Goal: Task Accomplishment & Management: Manage account settings

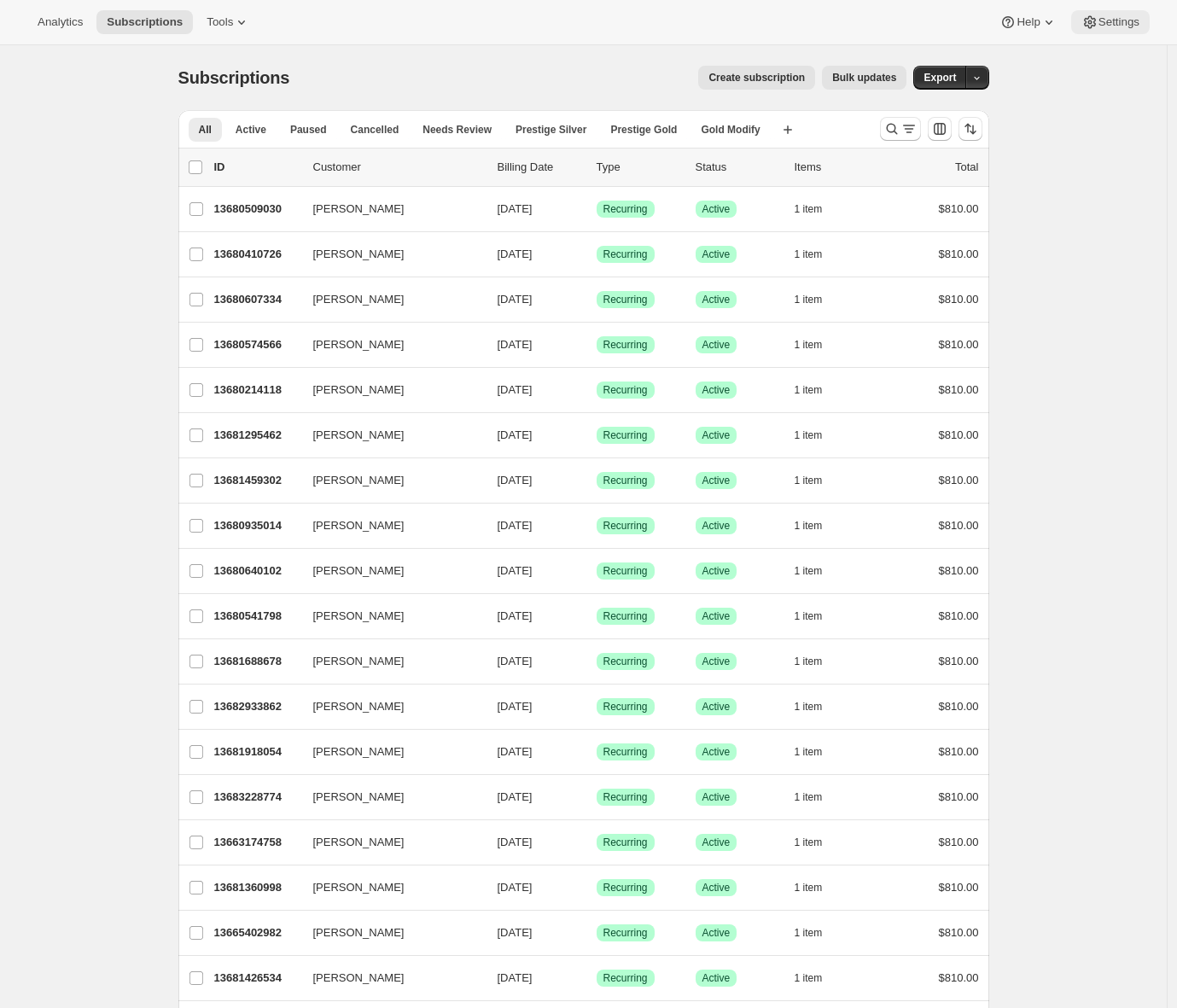
click at [1119, 10] on button "Settings" at bounding box center [1110, 22] width 79 height 24
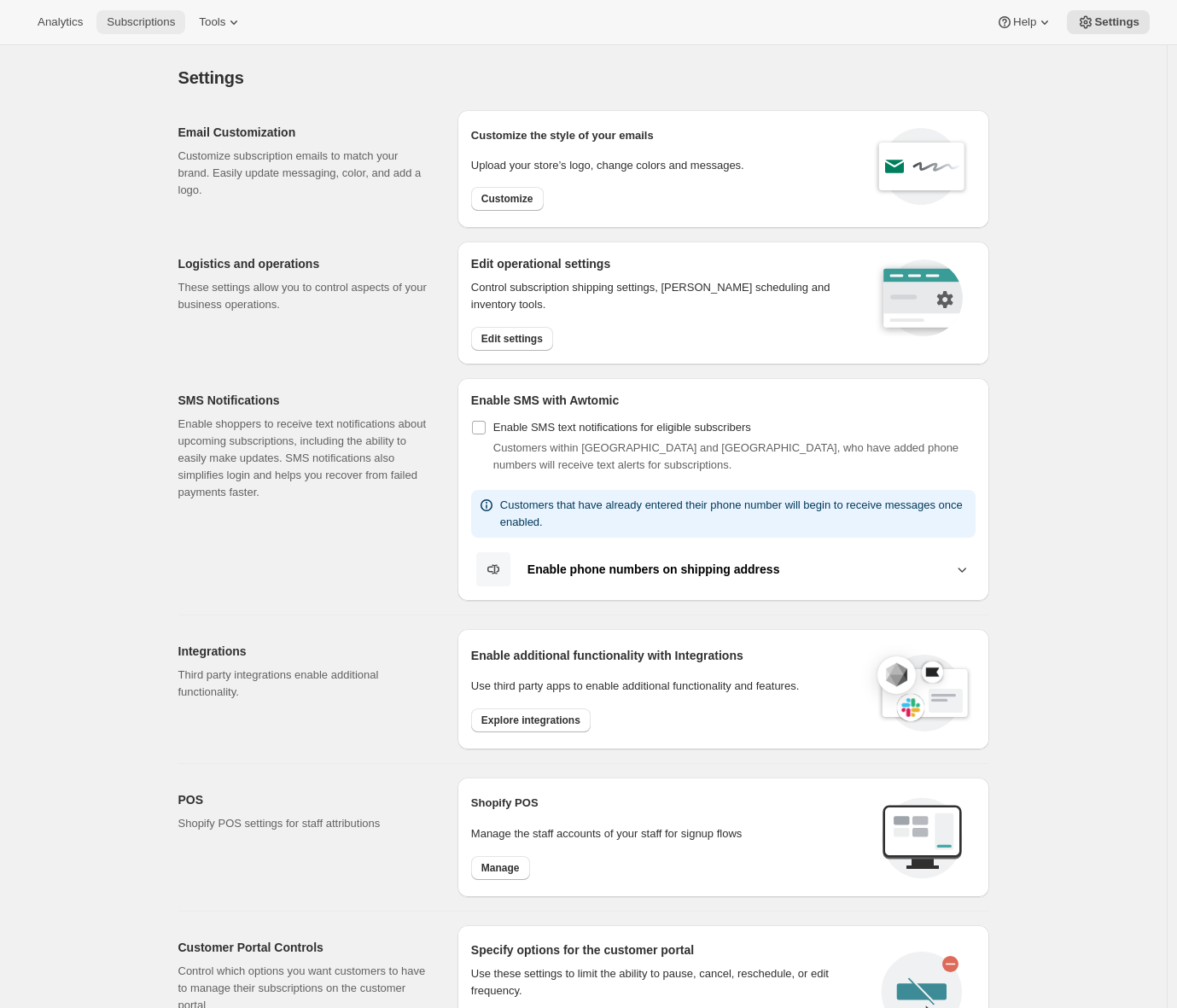
click at [137, 27] on span "Subscriptions" at bounding box center [141, 23] width 69 height 14
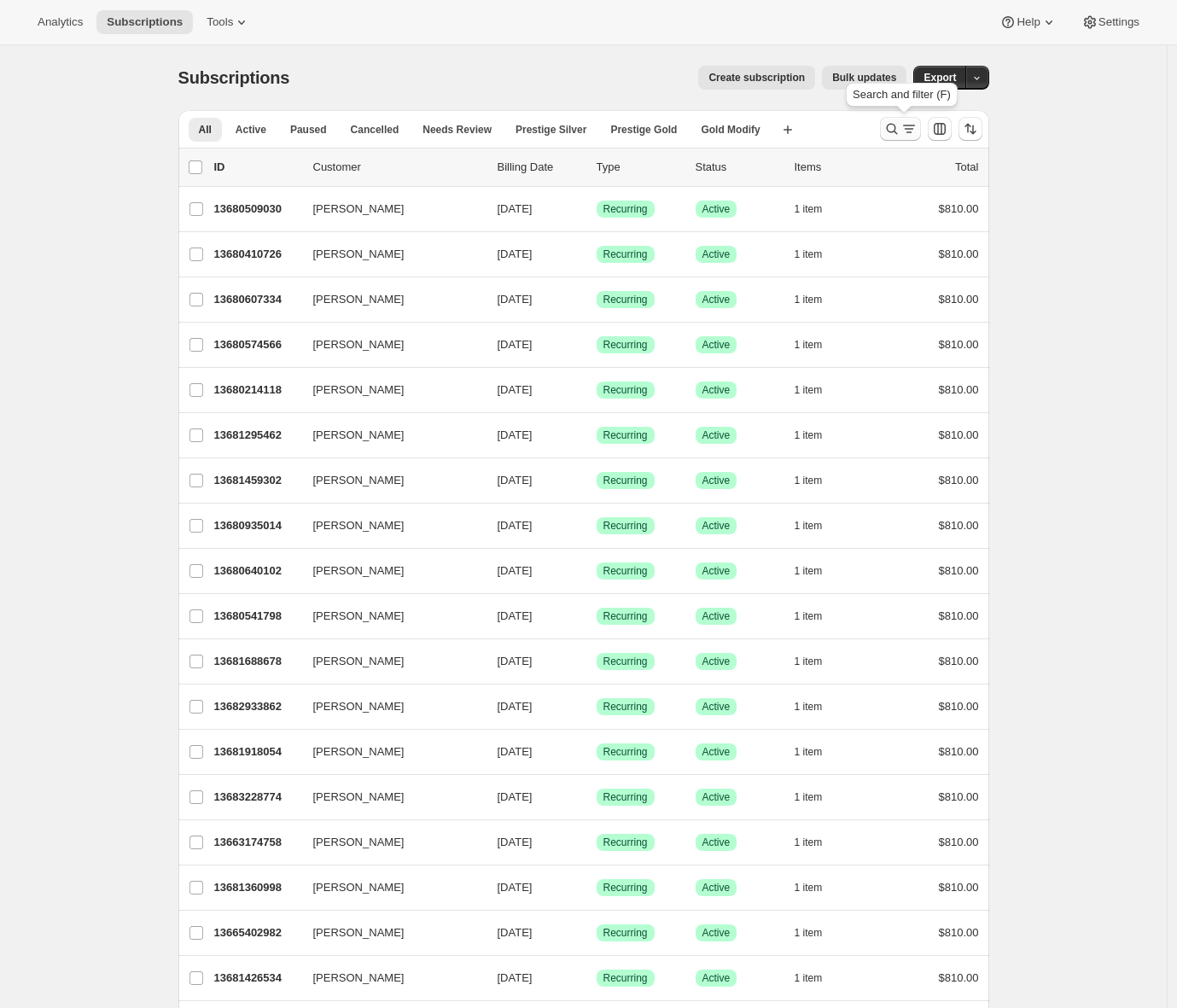
click at [897, 131] on icon "Search and filter results" at bounding box center [891, 129] width 17 height 17
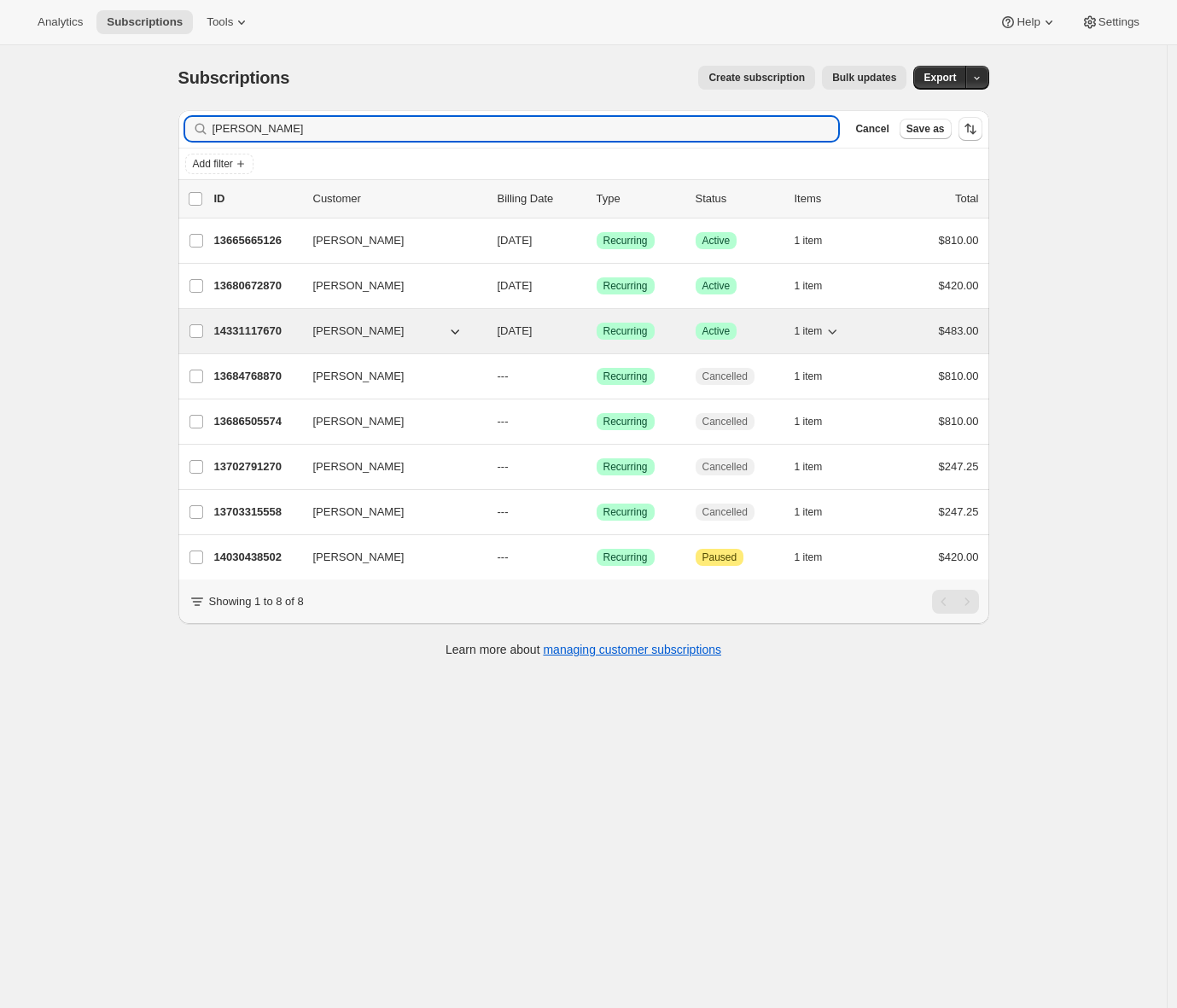
type input "[PERSON_NAME]"
click at [273, 335] on p "14331117670" at bounding box center [256, 331] width 85 height 17
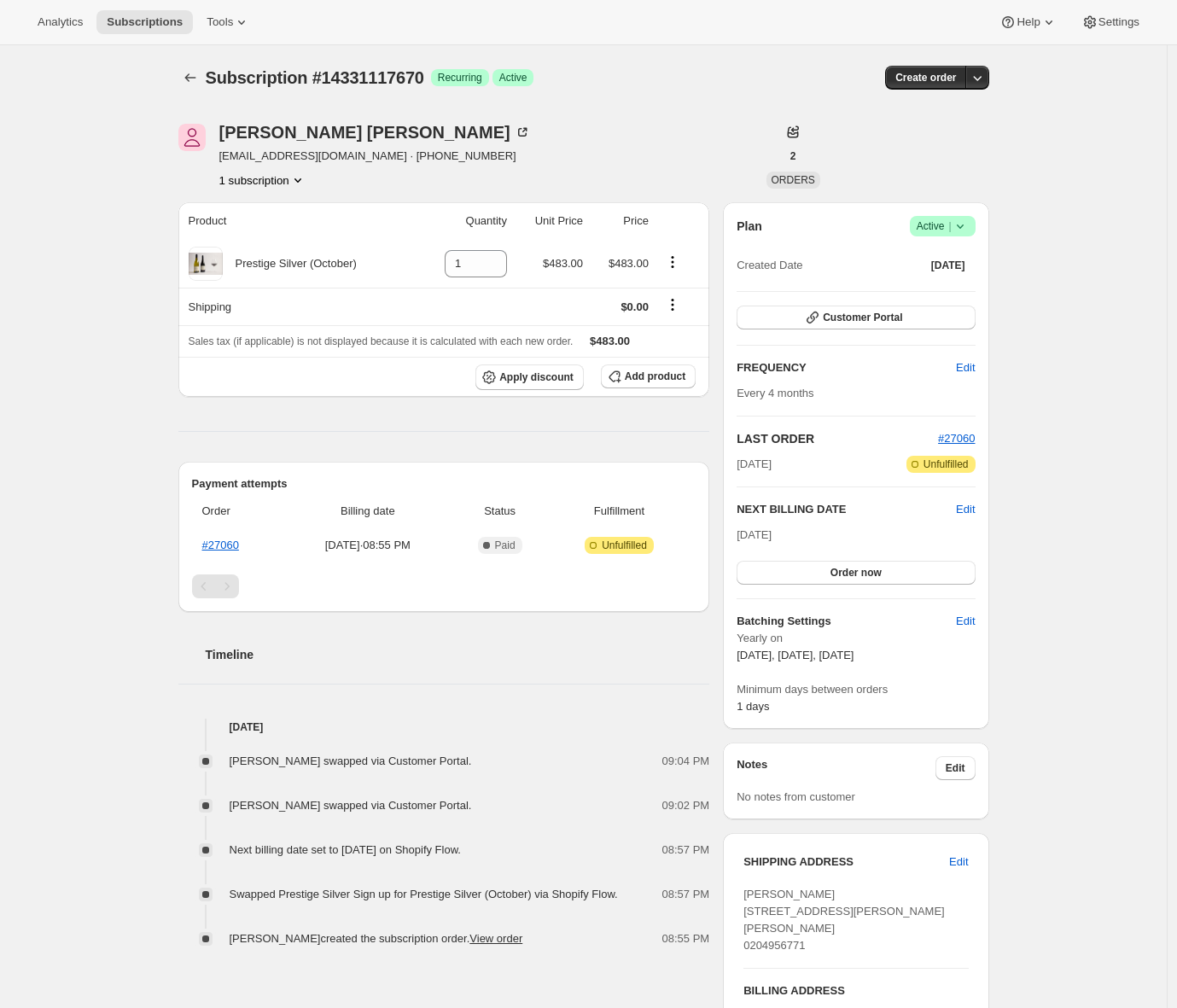
click at [989, 310] on div "Plan Success Active | Created Date [DATE] Customer Portal FREQUENCY Edit Every …" at bounding box center [855, 465] width 265 height 526
click at [969, 318] on button "Customer Portal" at bounding box center [855, 317] width 239 height 24
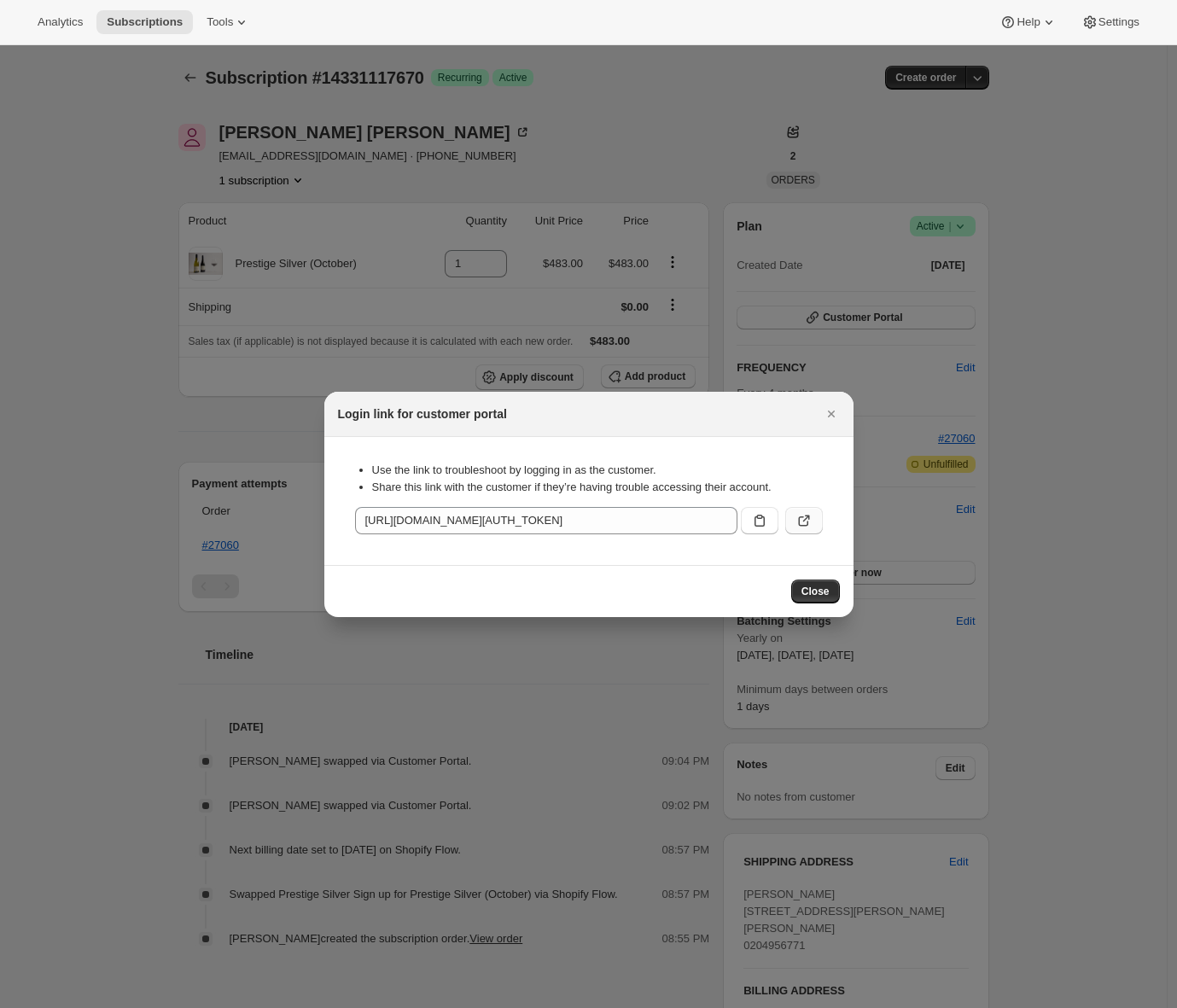
click at [811, 527] on icon ":rmq:" at bounding box center [803, 520] width 17 height 17
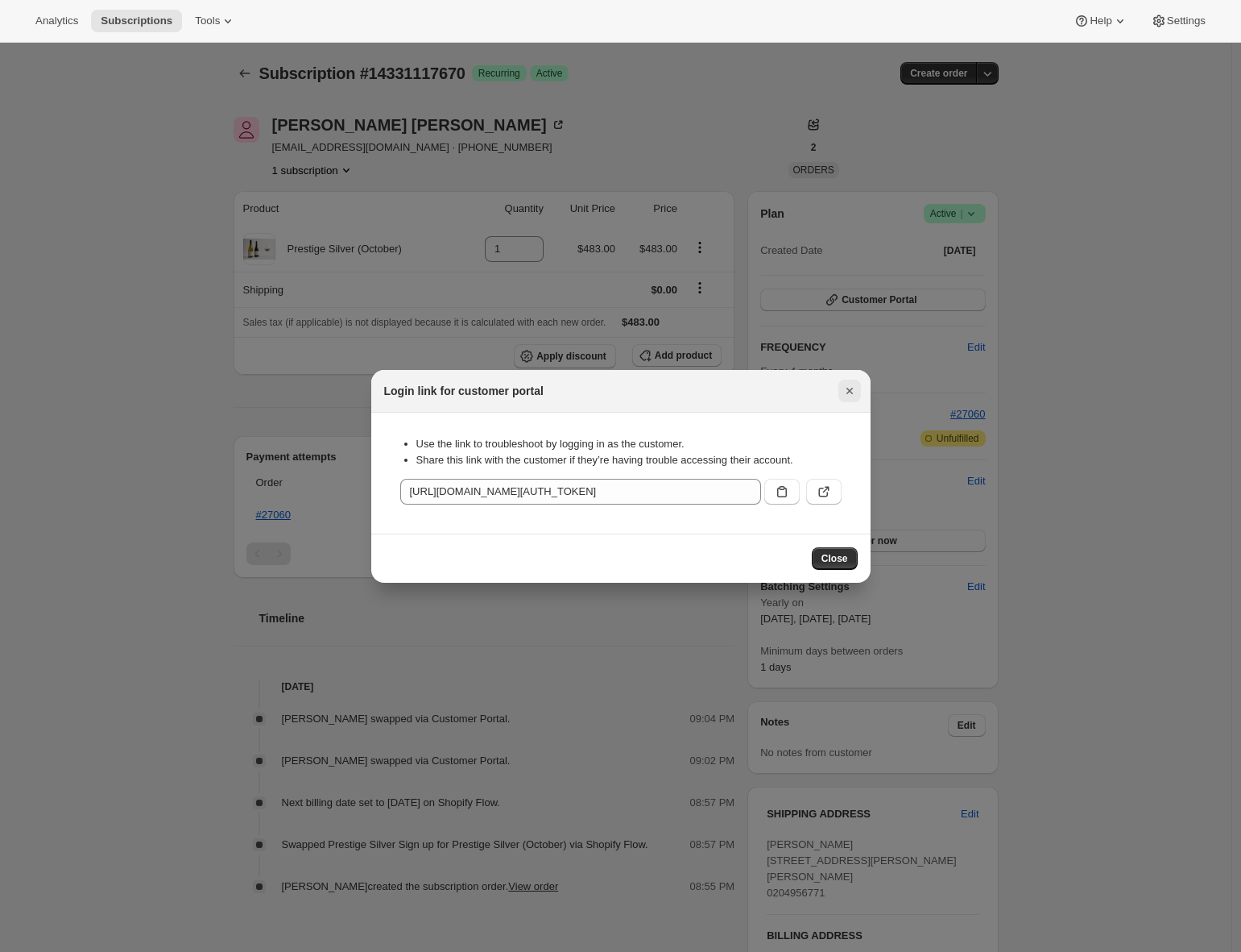
click at [846, 386] on icon "Close" at bounding box center [849, 390] width 16 height 16
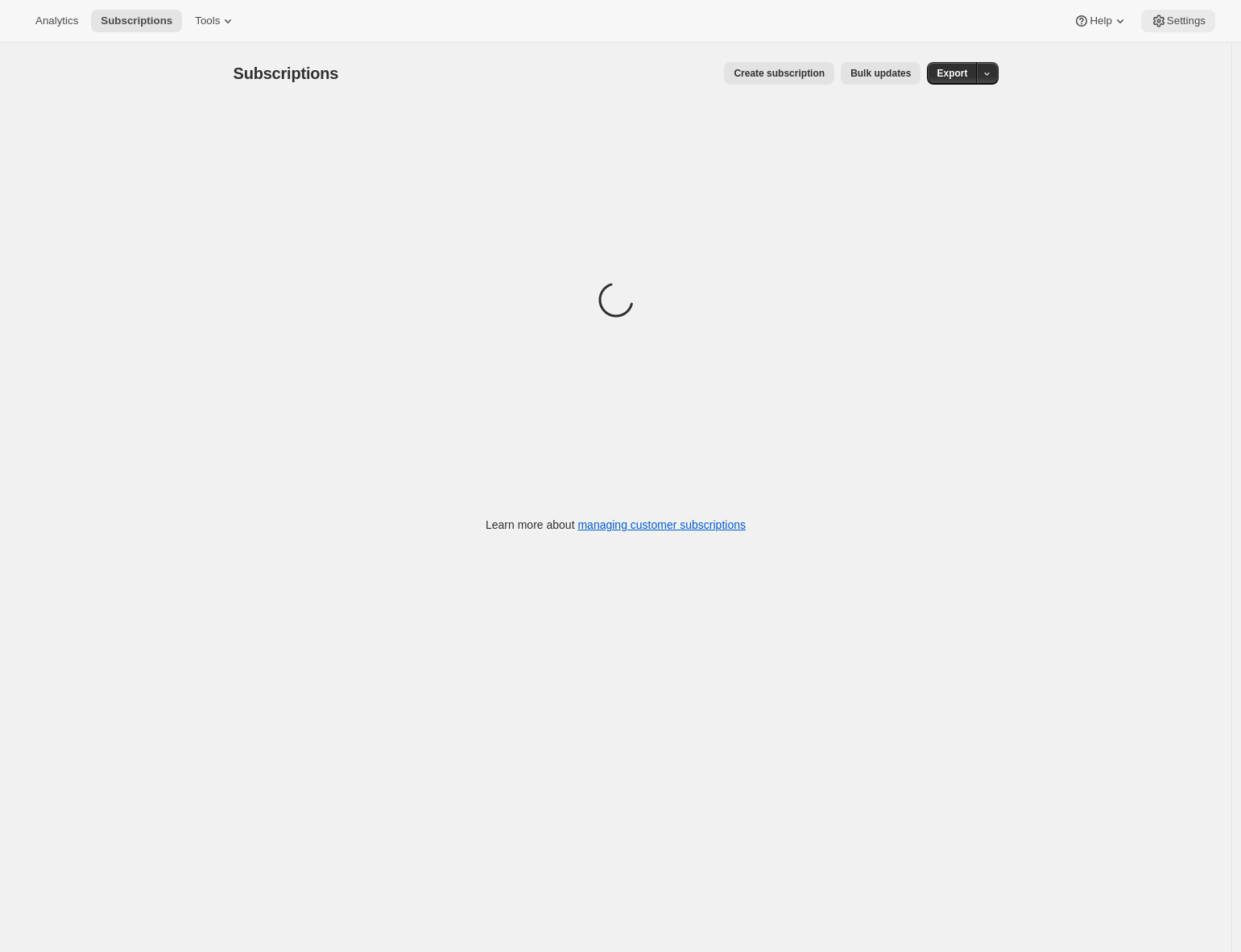
click at [1185, 18] on span "Settings" at bounding box center [1186, 21] width 39 height 13
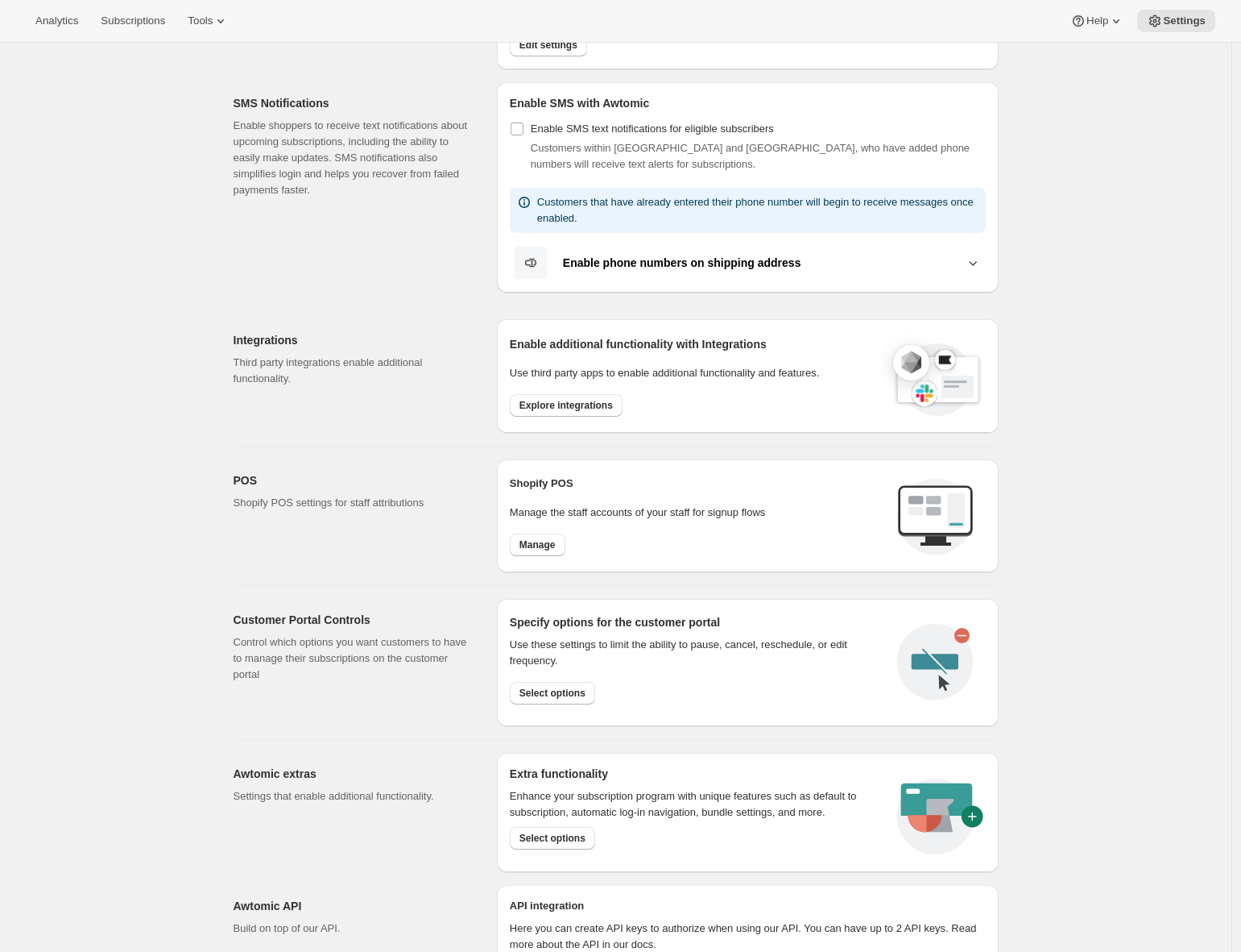
scroll to position [409, 0]
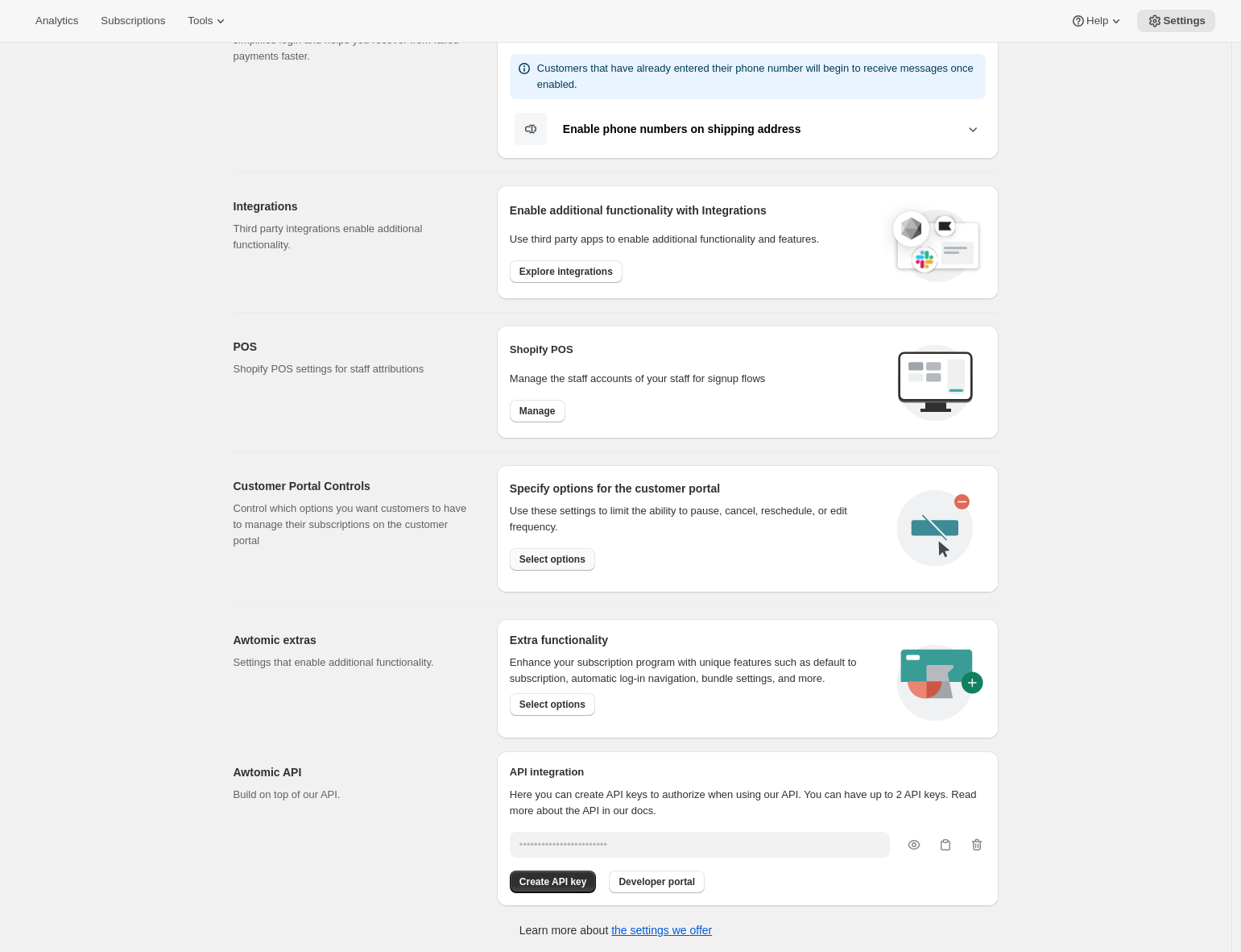
click at [564, 560] on span "Select options" at bounding box center [552, 559] width 66 height 13
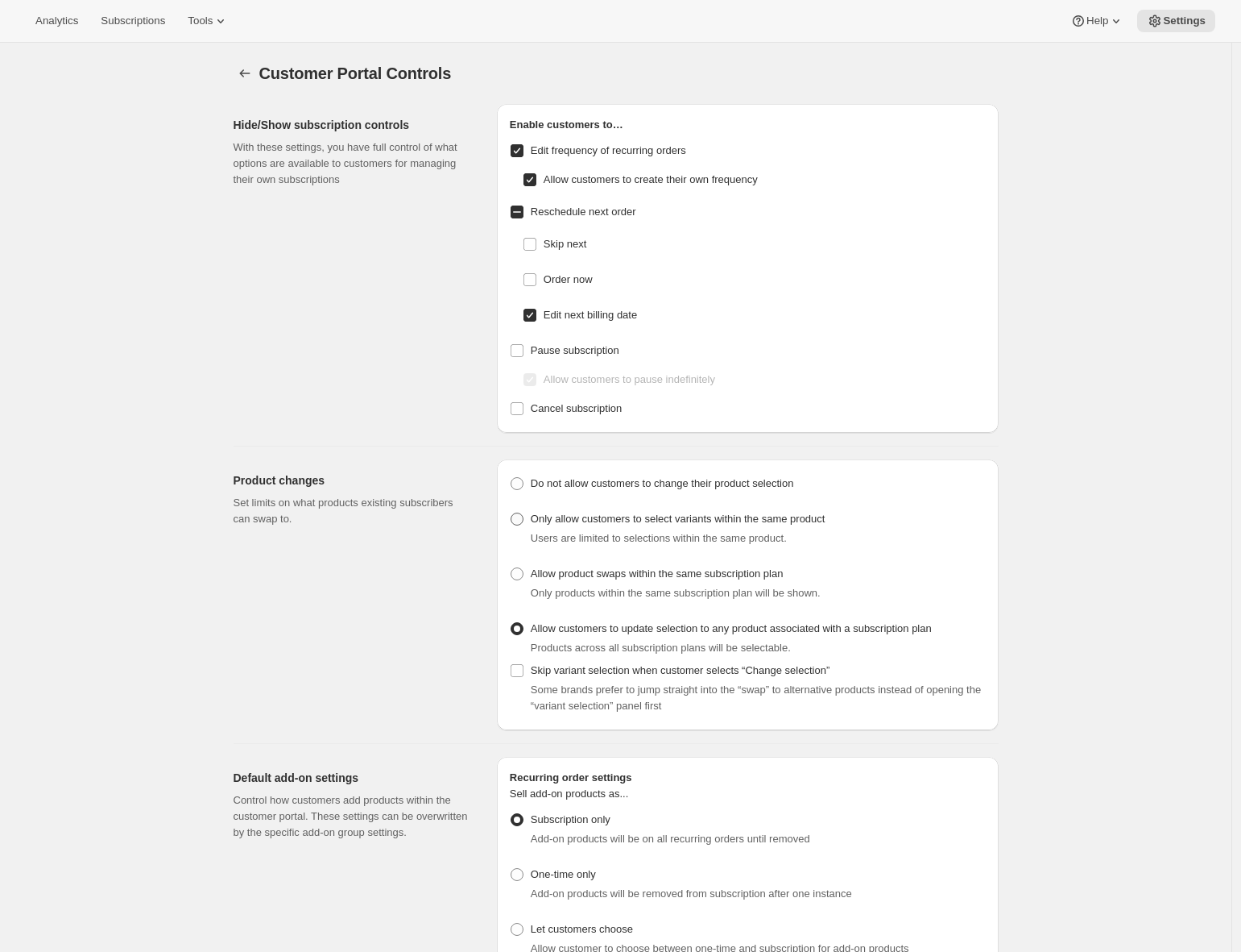
click at [575, 519] on span "Only allow customers to select variants within the same product" at bounding box center [678, 518] width 295 height 12
click at [512, 514] on input "Only allow customers to select variants within the same product" at bounding box center [511, 513] width 1 height 1
radio input "true"
click at [145, 19] on span "Subscriptions" at bounding box center [133, 21] width 65 height 13
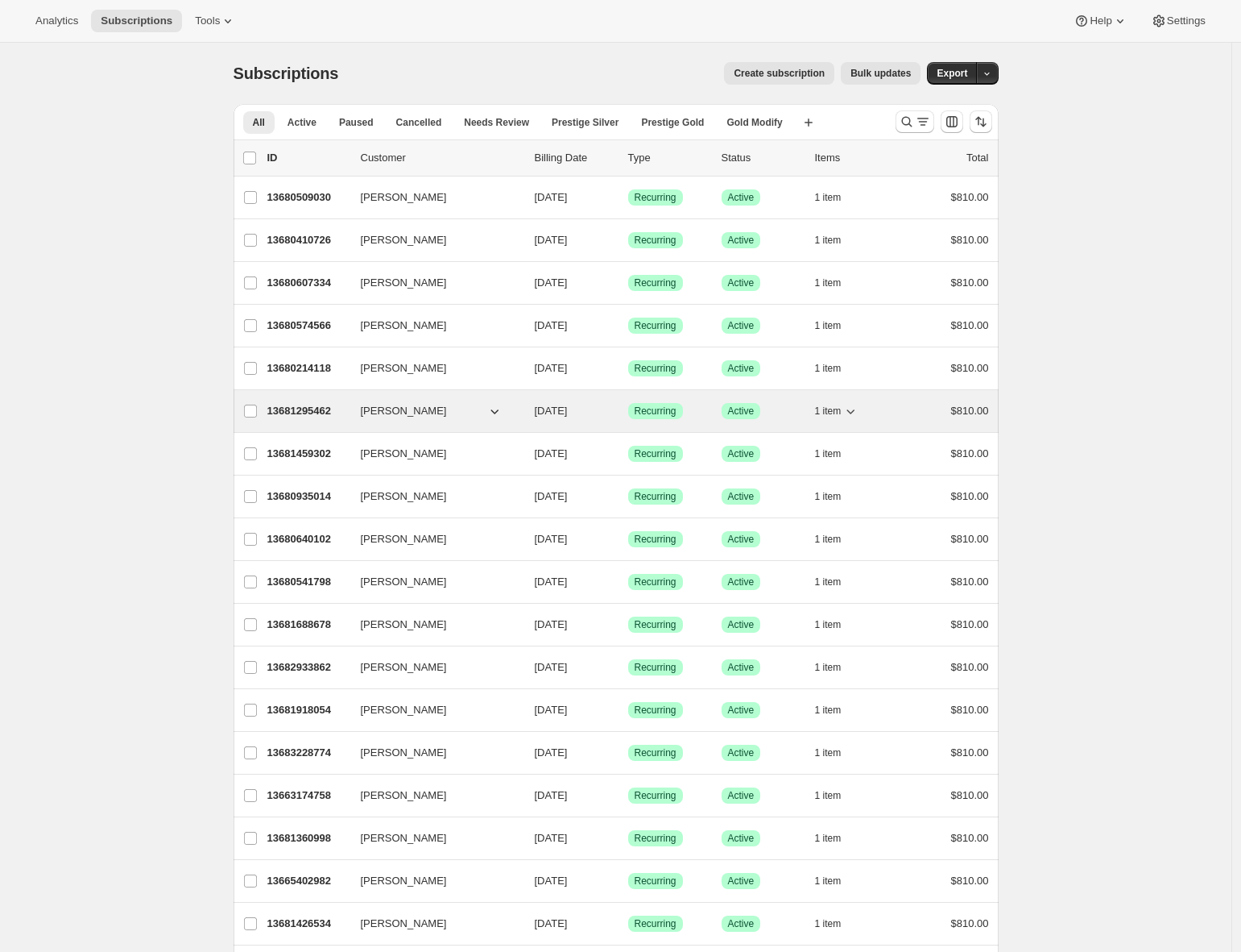
click at [301, 408] on p "13681295462" at bounding box center [308, 411] width 81 height 16
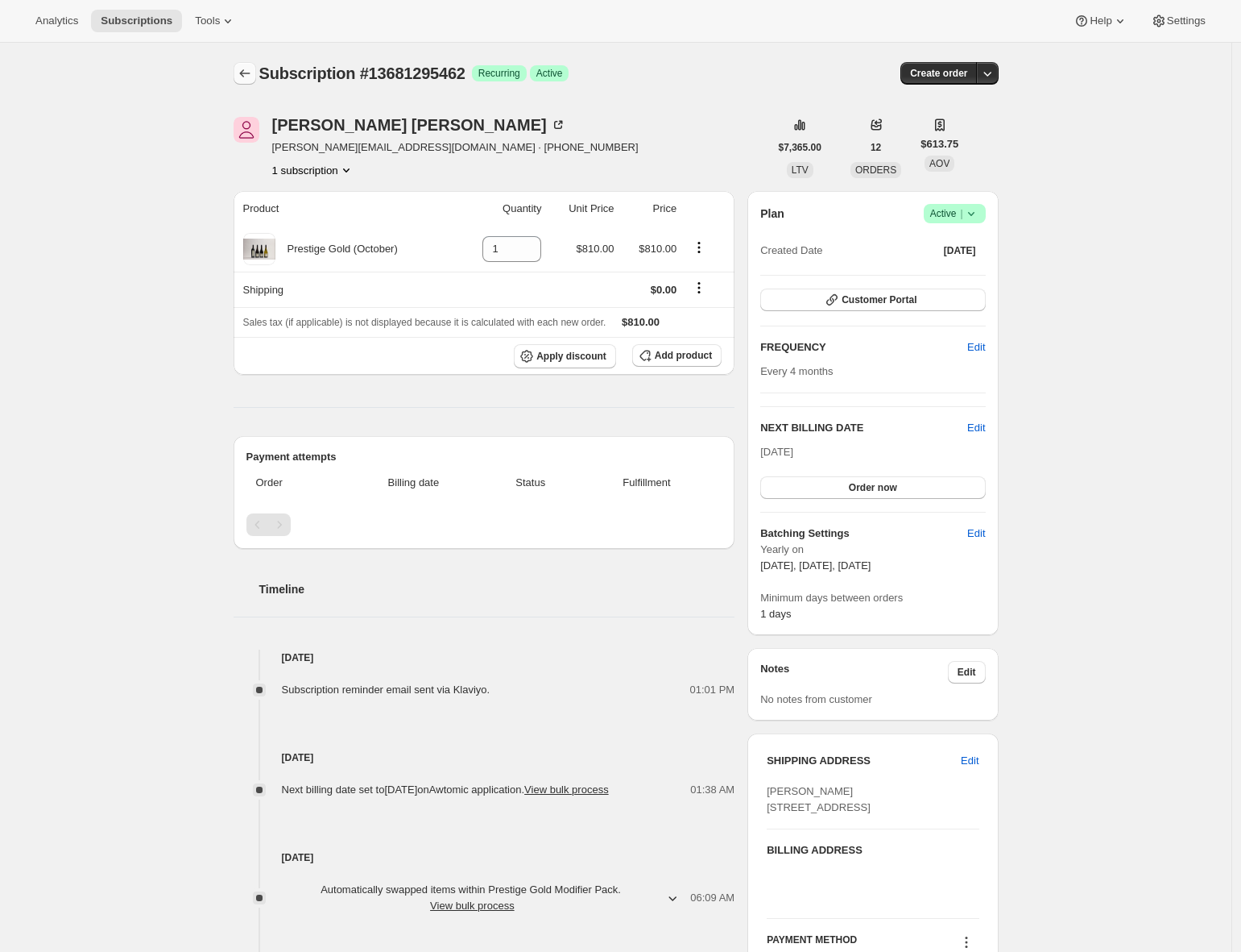
click at [251, 77] on icon "Subscriptions" at bounding box center [245, 72] width 16 height 16
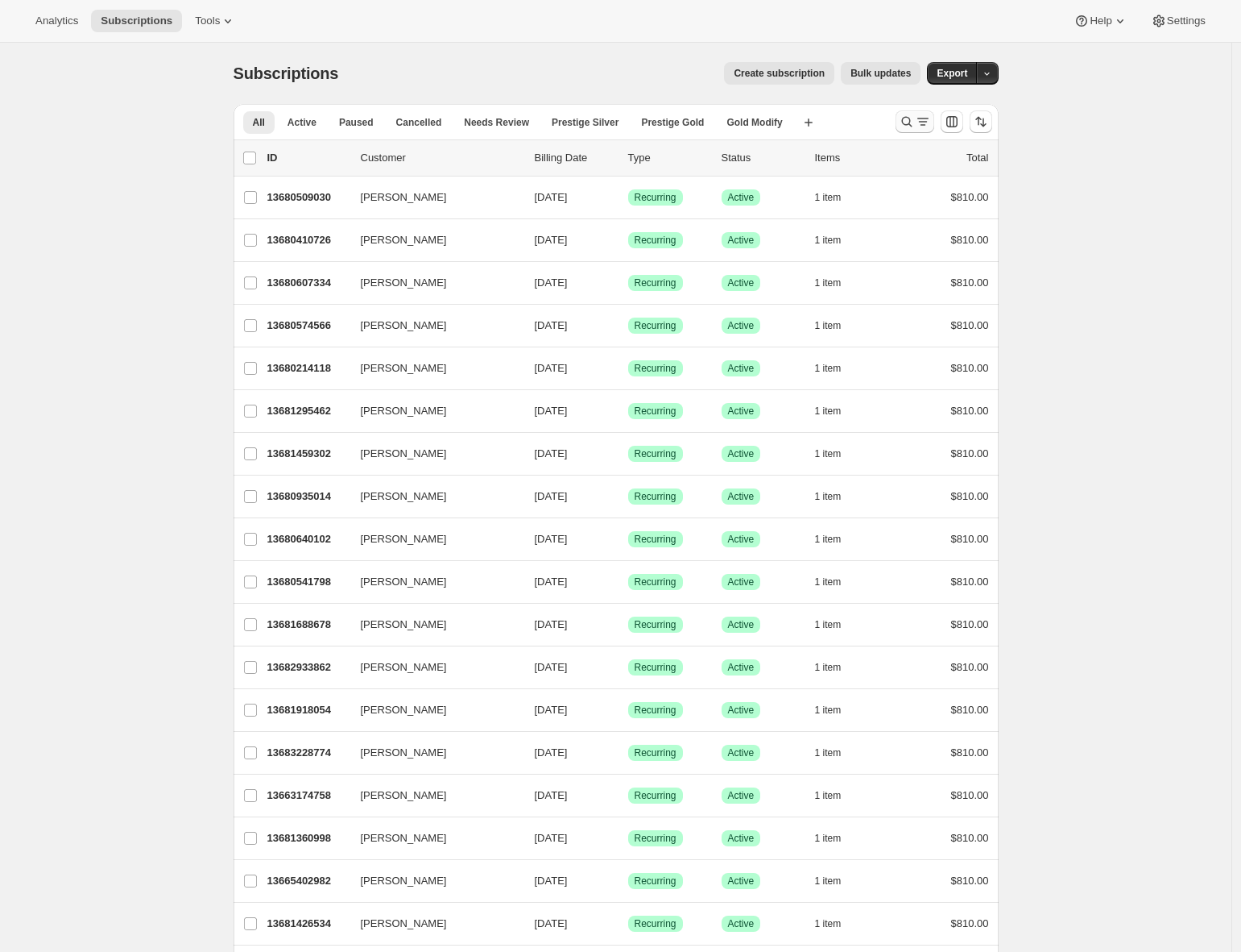
click at [909, 121] on icon "Search and filter results" at bounding box center [906, 121] width 16 height 16
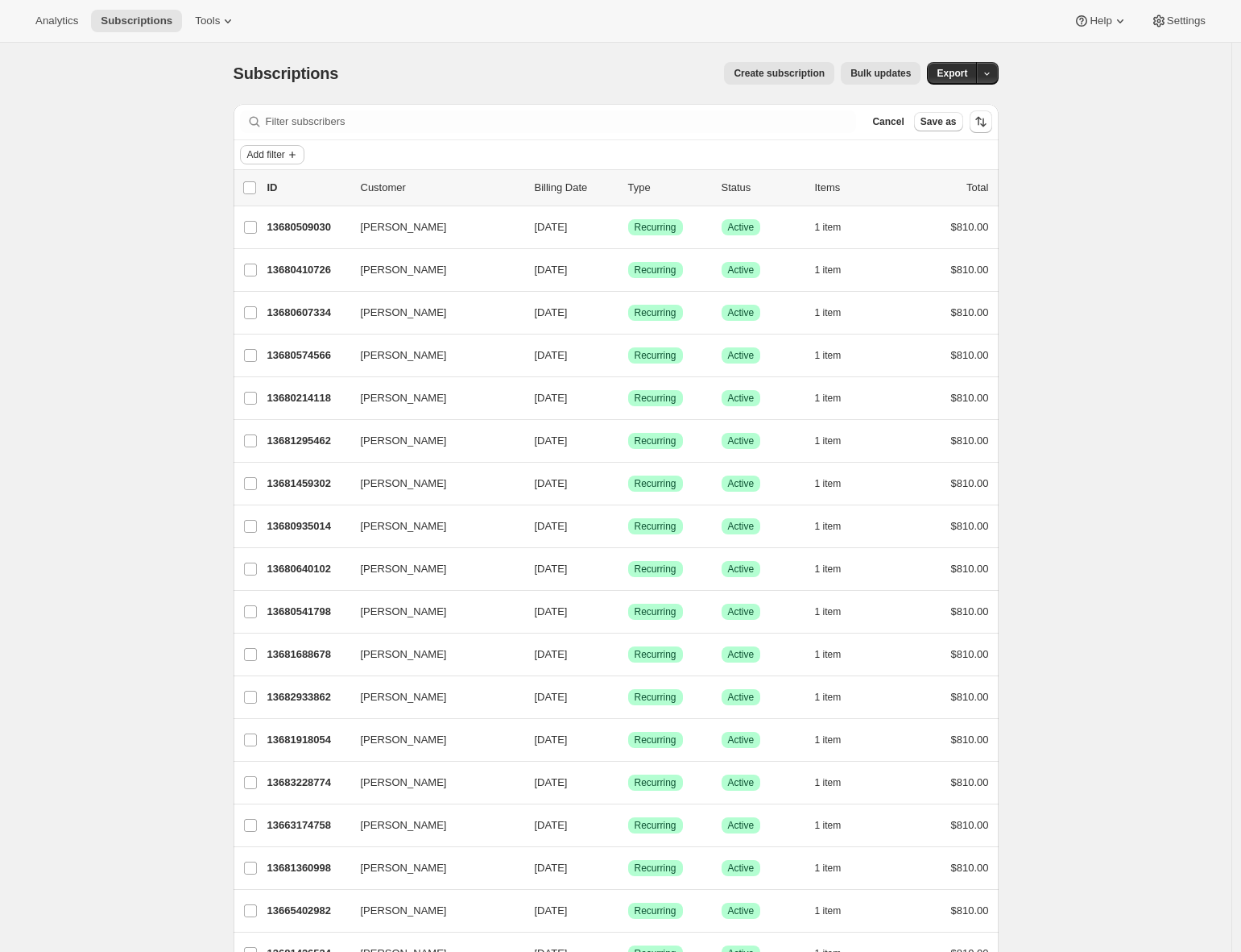
click at [286, 161] on button "Add filter" at bounding box center [272, 154] width 65 height 19
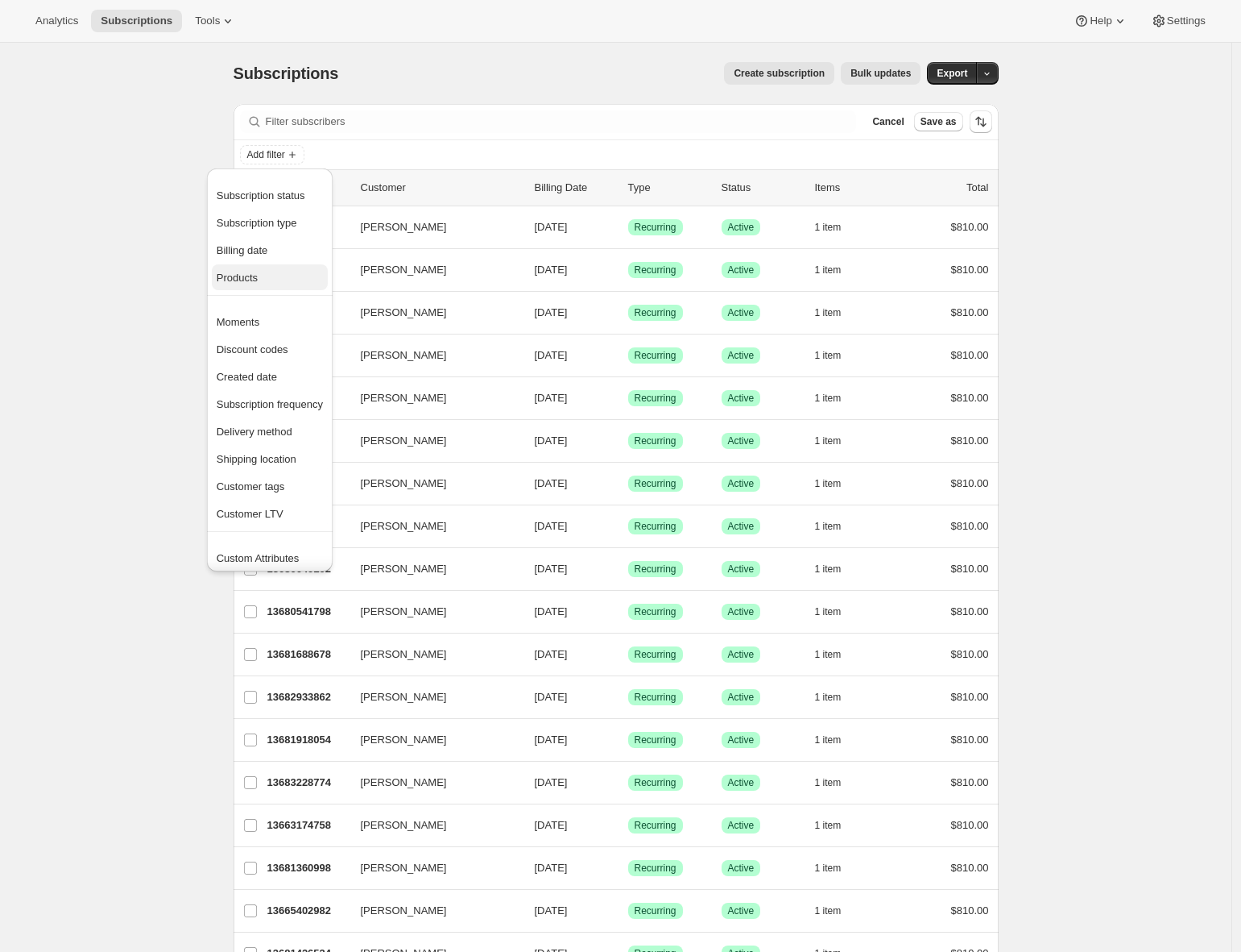
click at [291, 270] on span "Products" at bounding box center [270, 277] width 107 height 16
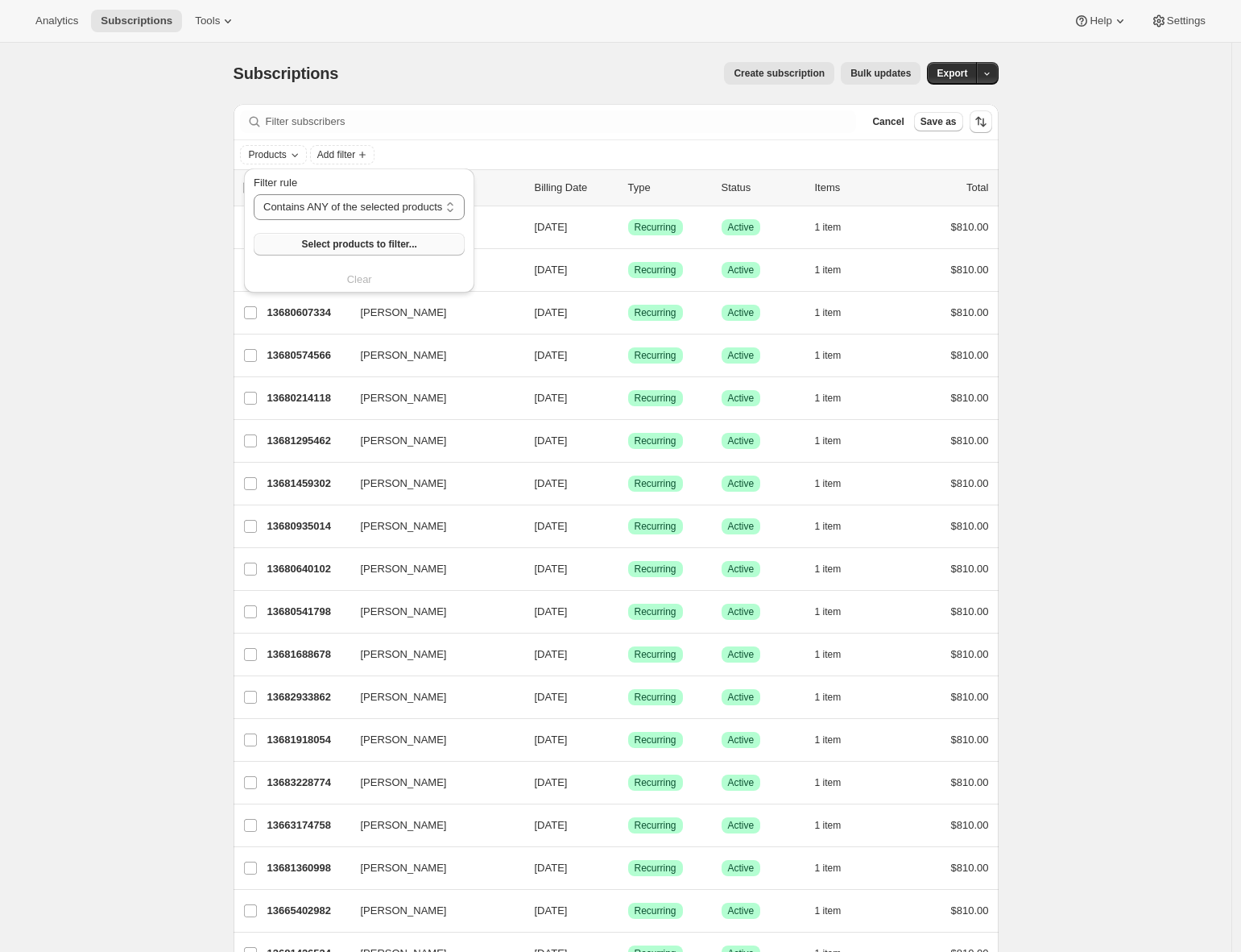
click at [327, 244] on span "Select products to filter..." at bounding box center [359, 244] width 115 height 13
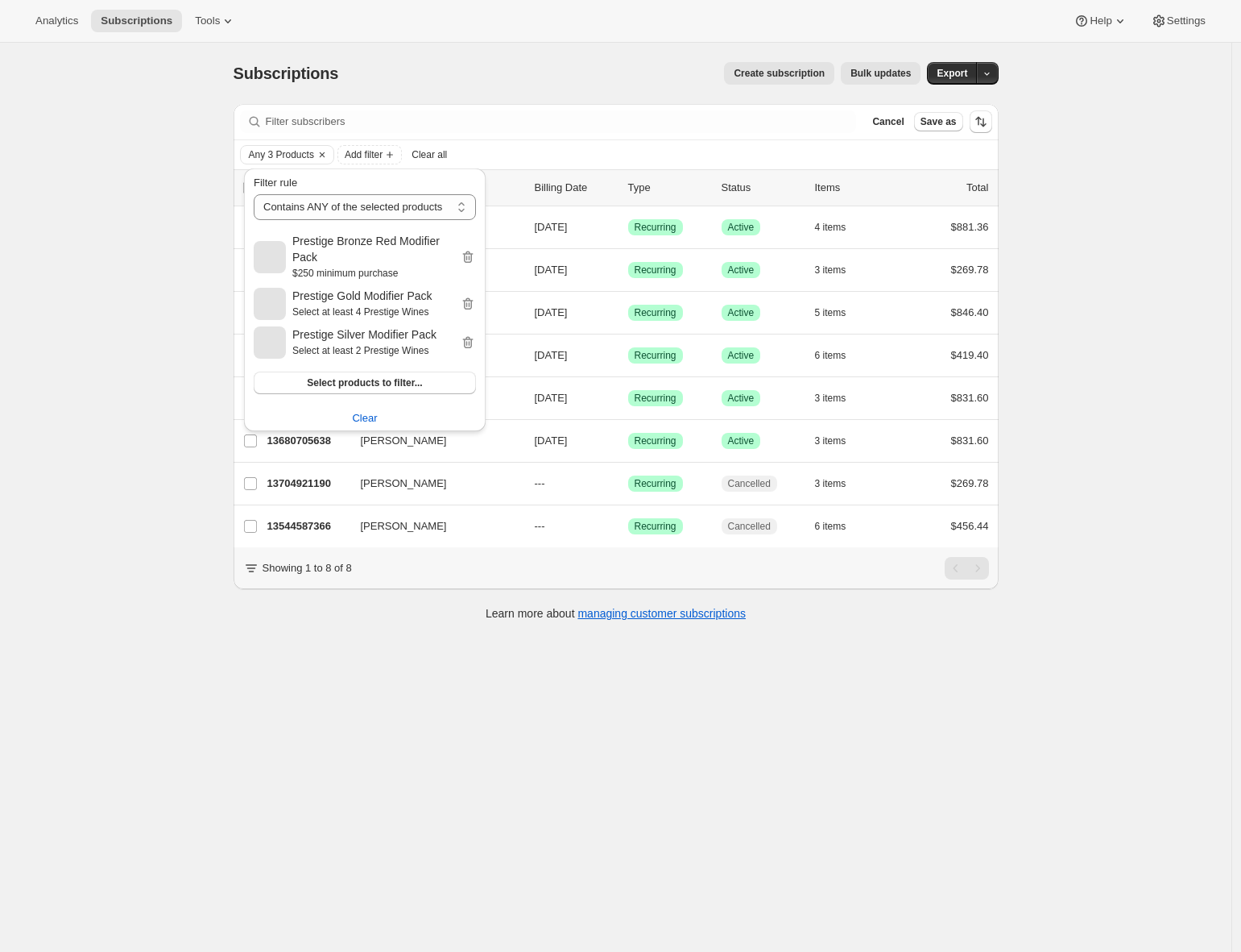
click at [133, 577] on div "Subscriptions. This page is ready Subscriptions Create subscription Bulk update…" at bounding box center [615, 518] width 1232 height 952
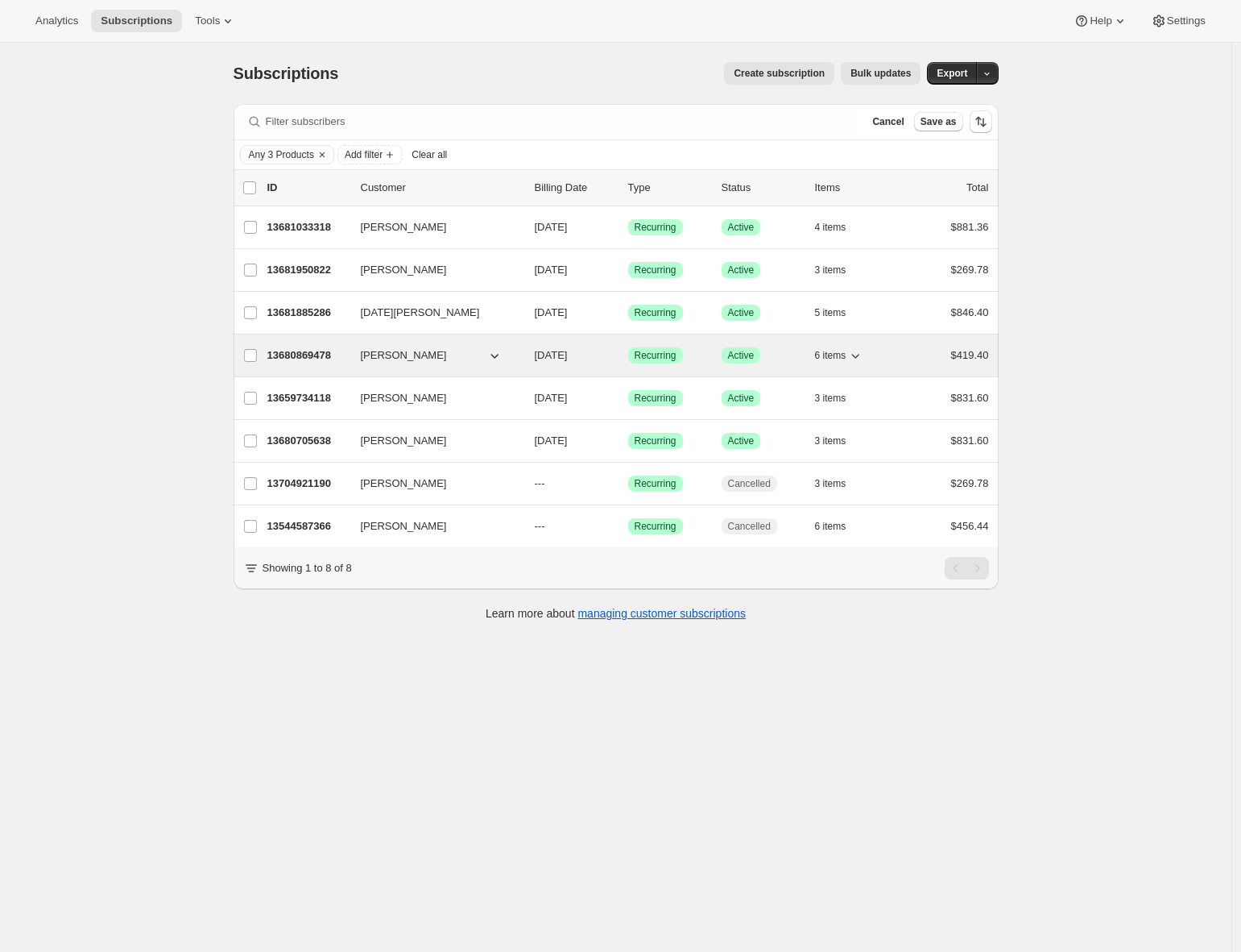
click at [297, 357] on p "13680869478" at bounding box center [308, 355] width 81 height 16
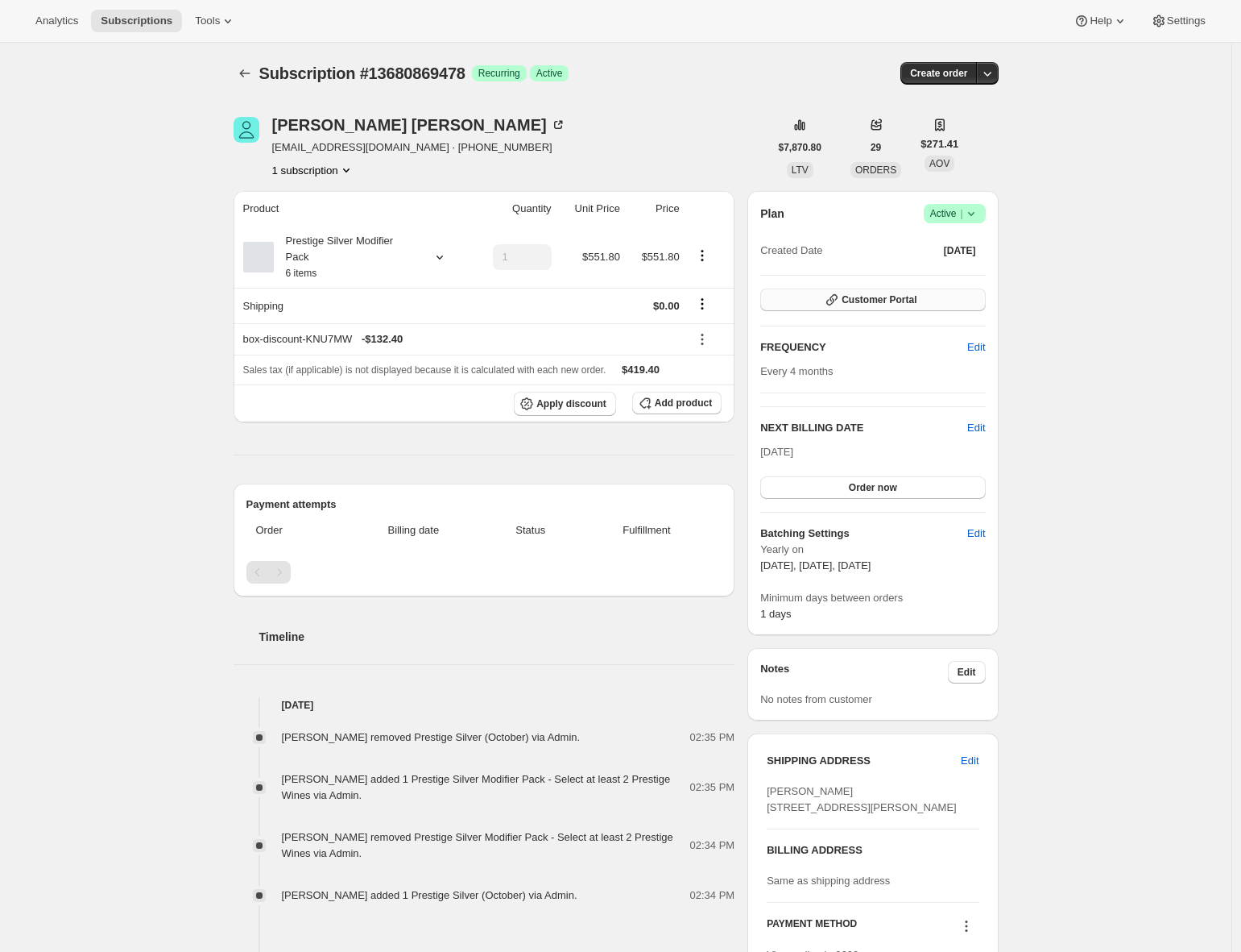
click at [859, 307] on button "Customer Portal" at bounding box center [873, 299] width 225 height 22
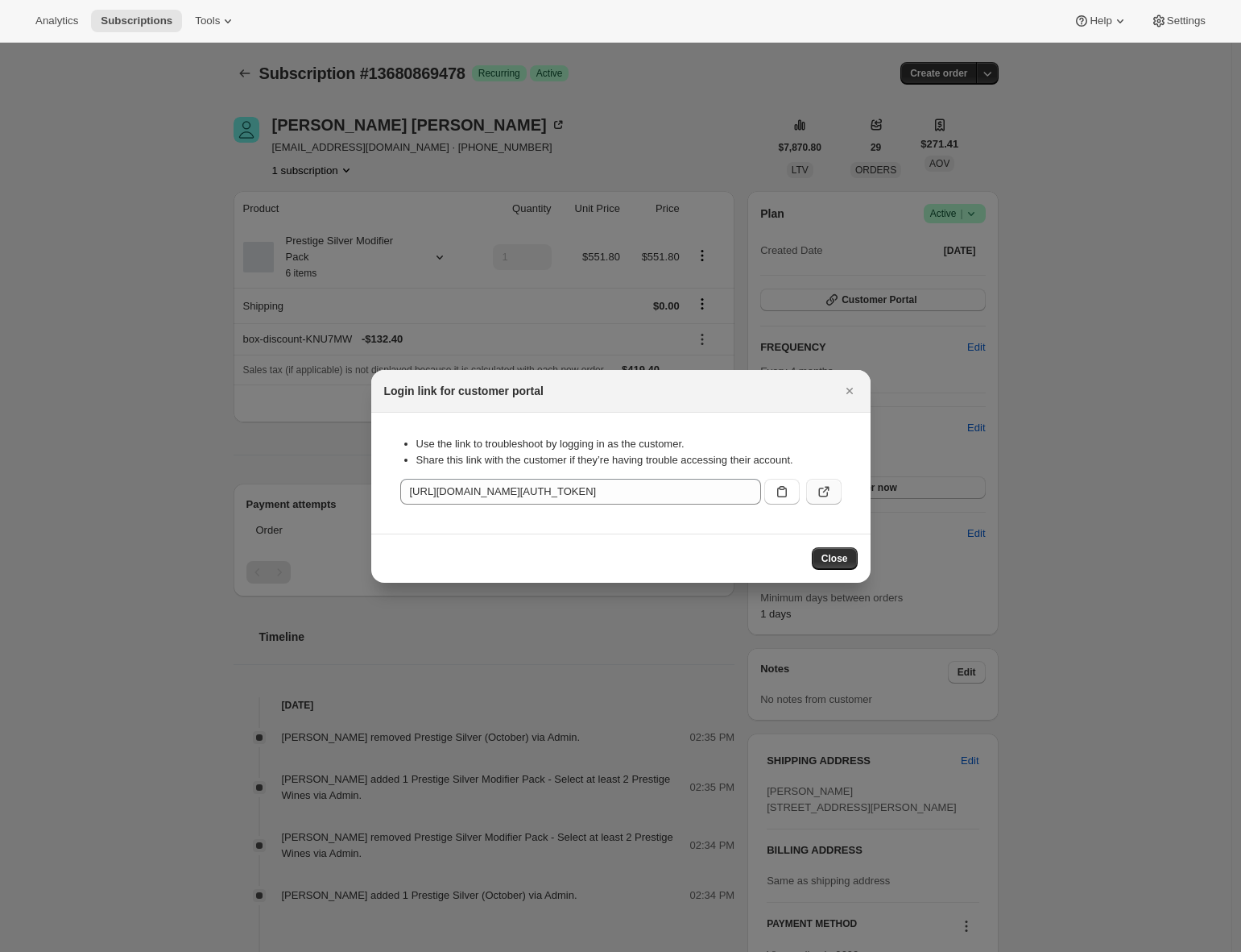
click at [817, 492] on icon ":rqc:" at bounding box center [824, 491] width 16 height 16
